Goal: Task Accomplishment & Management: Manage account settings

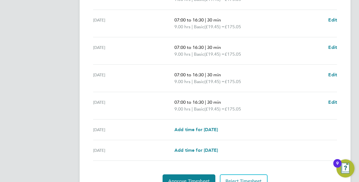
scroll to position [225, 0]
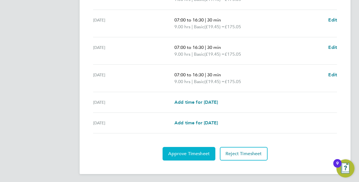
click at [189, 151] on span "Approve Timesheet" at bounding box center [188, 154] width 41 height 6
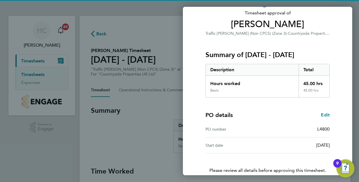
scroll to position [72, 0]
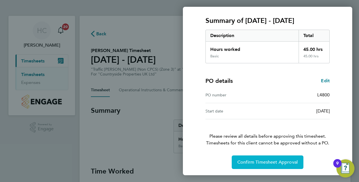
click at [248, 159] on span "Confirm Timesheet Approval" at bounding box center [267, 162] width 60 height 6
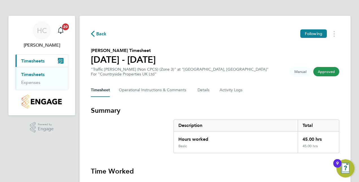
click at [37, 74] on link "Timesheets" at bounding box center [32, 74] width 23 height 5
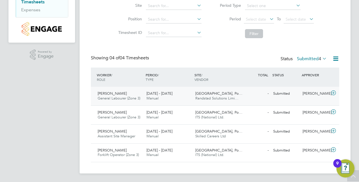
click at [114, 97] on span "General Labourer (Zone 3)" at bounding box center [119, 98] width 43 height 5
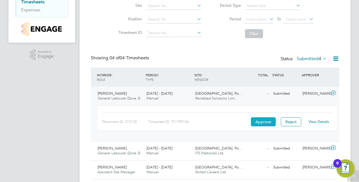
click at [263, 122] on button "Approve" at bounding box center [263, 121] width 25 height 9
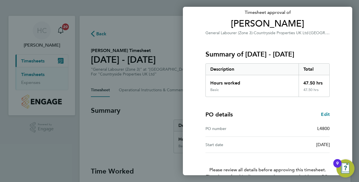
scroll to position [72, 0]
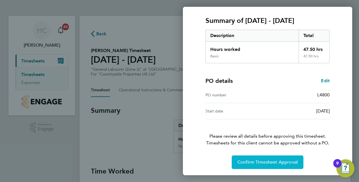
click at [259, 158] on button "Confirm Timesheet Approval" at bounding box center [268, 162] width 72 height 14
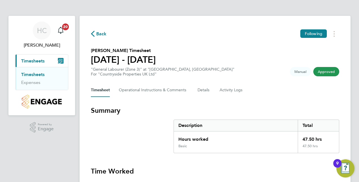
click at [32, 75] on link "Timesheets" at bounding box center [32, 74] width 23 height 5
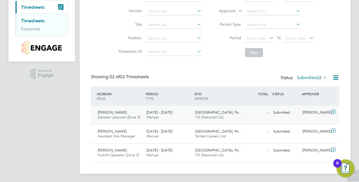
click at [108, 115] on span "General Labourer (Zone 3)" at bounding box center [119, 116] width 43 height 5
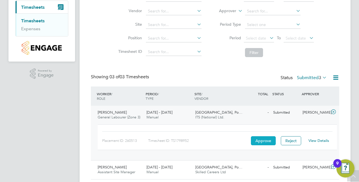
click at [266, 139] on button "Approve" at bounding box center [263, 140] width 25 height 9
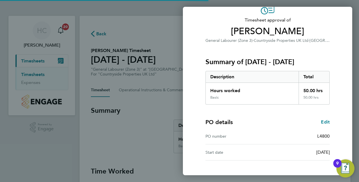
scroll to position [72, 0]
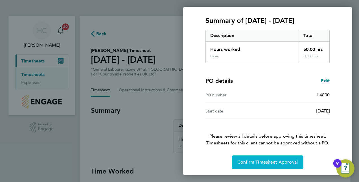
click at [272, 162] on span "Confirm Timesheet Approval" at bounding box center [267, 162] width 60 height 6
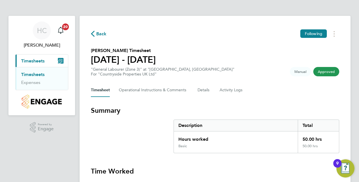
click at [37, 72] on link "Timesheets" at bounding box center [32, 74] width 23 height 5
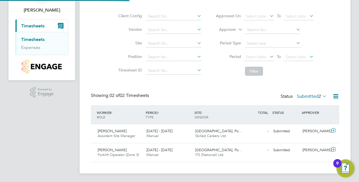
scroll to position [35, 0]
click at [107, 129] on span "[PERSON_NAME]" at bounding box center [112, 130] width 29 height 5
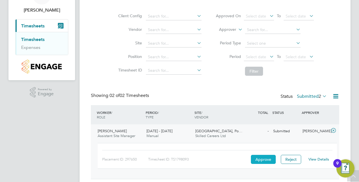
click at [261, 156] on button "Approve" at bounding box center [263, 159] width 25 height 9
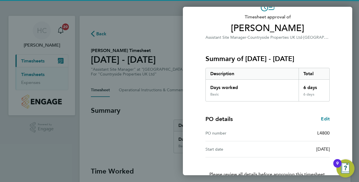
scroll to position [72, 0]
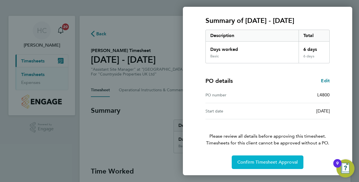
click at [254, 160] on span "Confirm Timesheet Approval" at bounding box center [267, 162] width 60 height 6
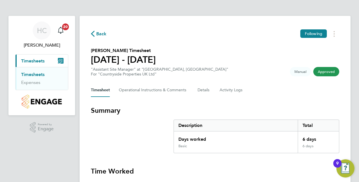
click at [34, 75] on link "Timesheets" at bounding box center [32, 74] width 23 height 5
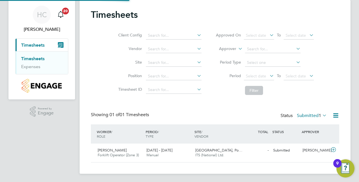
scroll to position [16, 0]
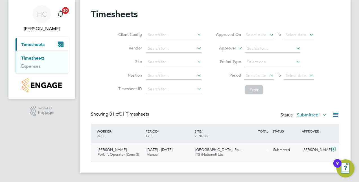
click at [126, 149] on div "[PERSON_NAME] Forklift Operator (Zone 3) [DATE] - [DATE]" at bounding box center [119, 152] width 49 height 14
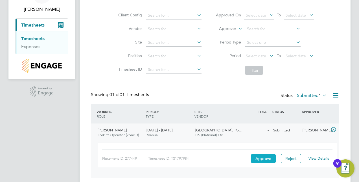
scroll to position [52, 0]
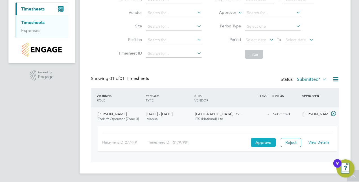
click at [262, 141] on button "Approve" at bounding box center [263, 142] width 25 height 9
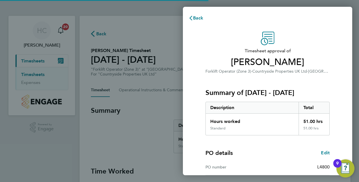
scroll to position [72, 0]
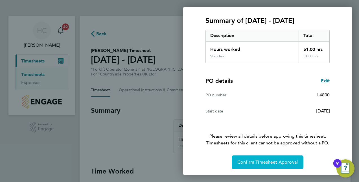
click at [264, 160] on span "Confirm Timesheet Approval" at bounding box center [267, 162] width 60 height 6
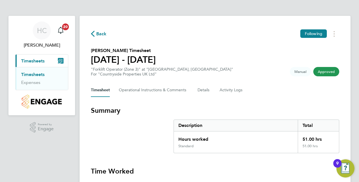
click at [28, 73] on link "Timesheets" at bounding box center [32, 74] width 23 height 5
